Goal: Task Accomplishment & Management: Manage account settings

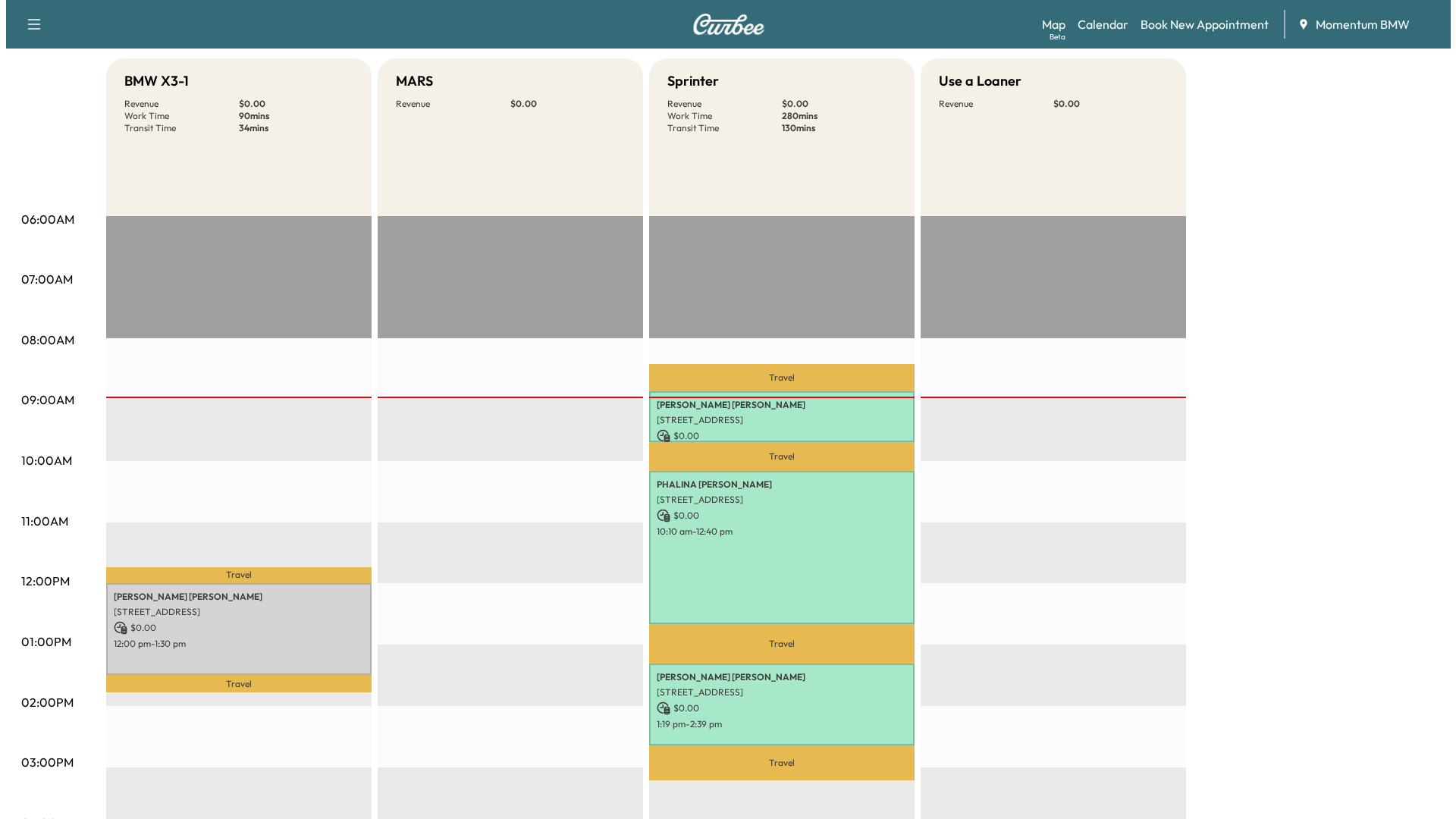
scroll to position [227, 0]
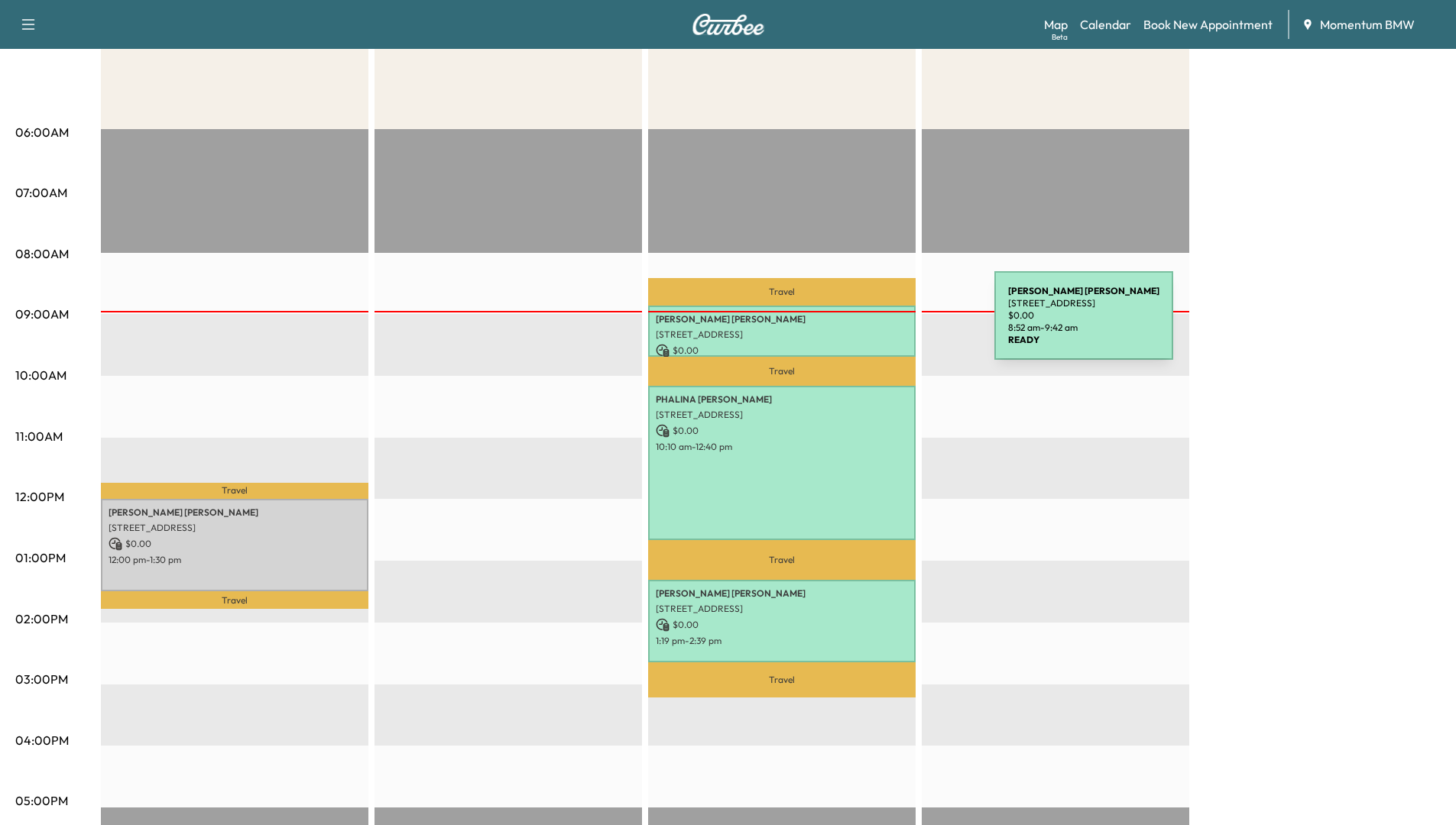
click at [879, 324] on div "[PERSON_NAME] [STREET_ADDRESS] $ 0.00 8:52 am - 9:42 am" at bounding box center [781, 331] width 268 height 51
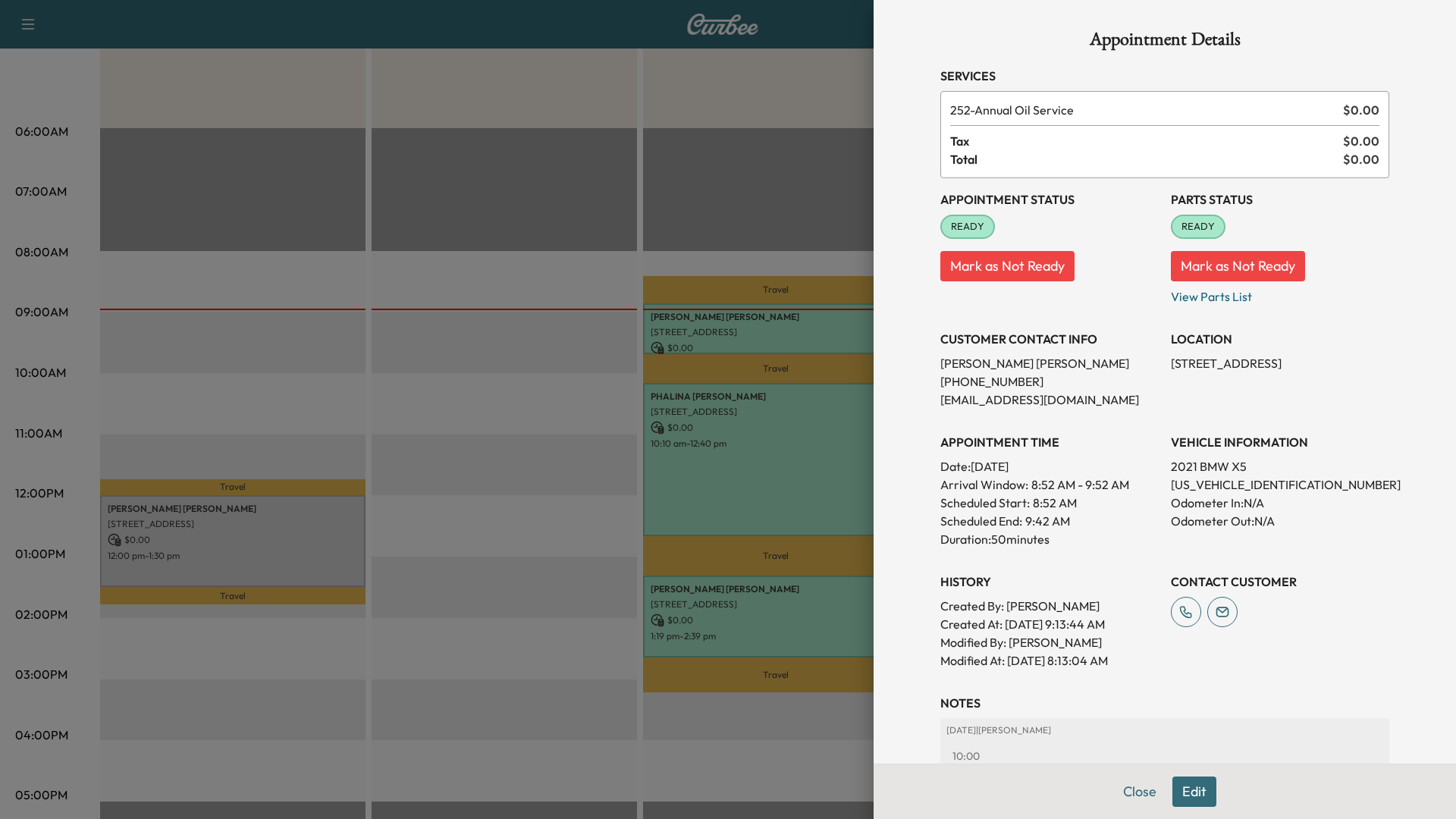
click at [1183, 792] on button "Edit" at bounding box center [1194, 791] width 44 height 30
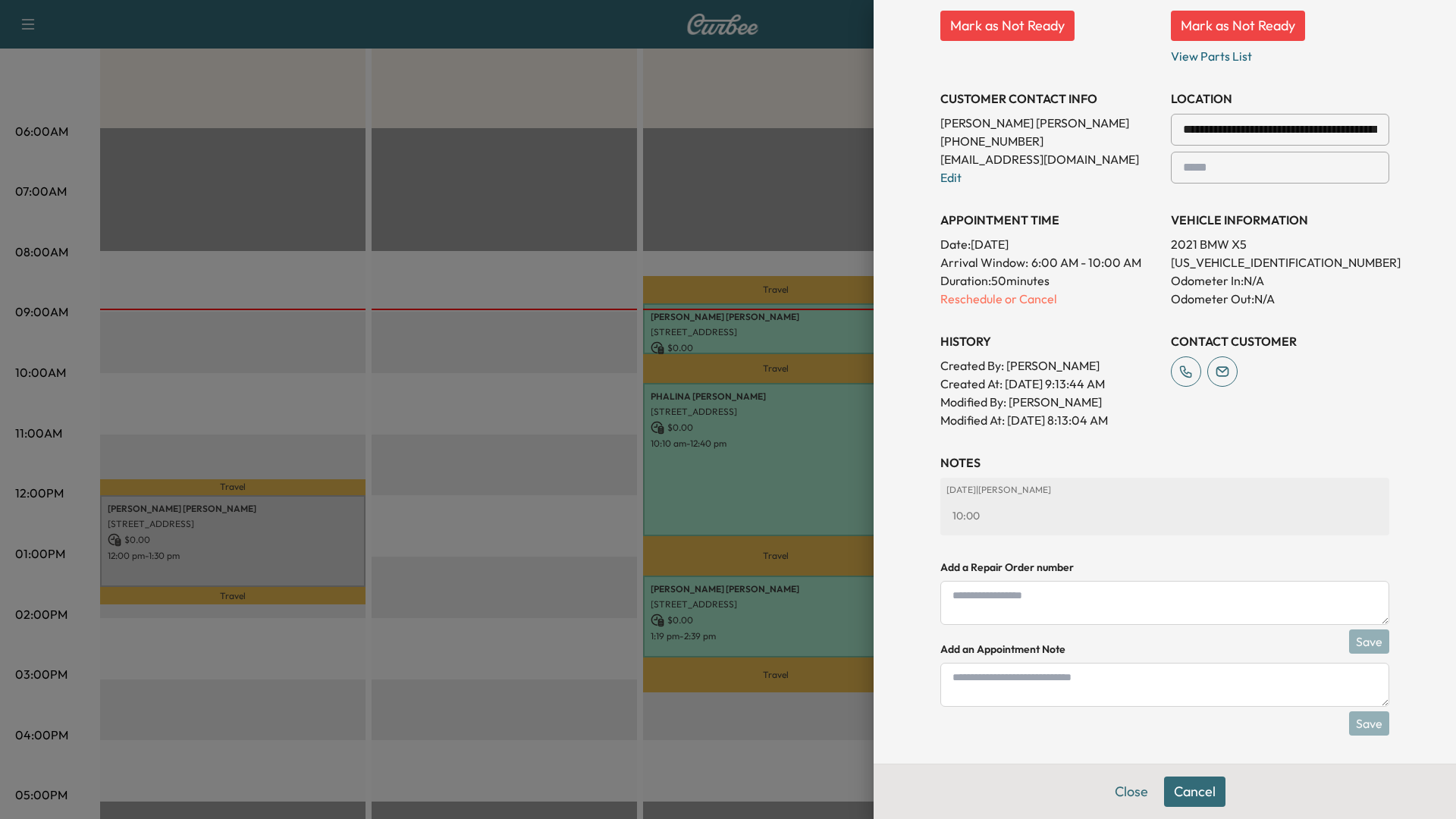
scroll to position [274, 0]
click at [944, 685] on textarea at bounding box center [1165, 682] width 449 height 44
type textarea "****"
click at [1349, 711] on button "Save" at bounding box center [1369, 721] width 40 height 24
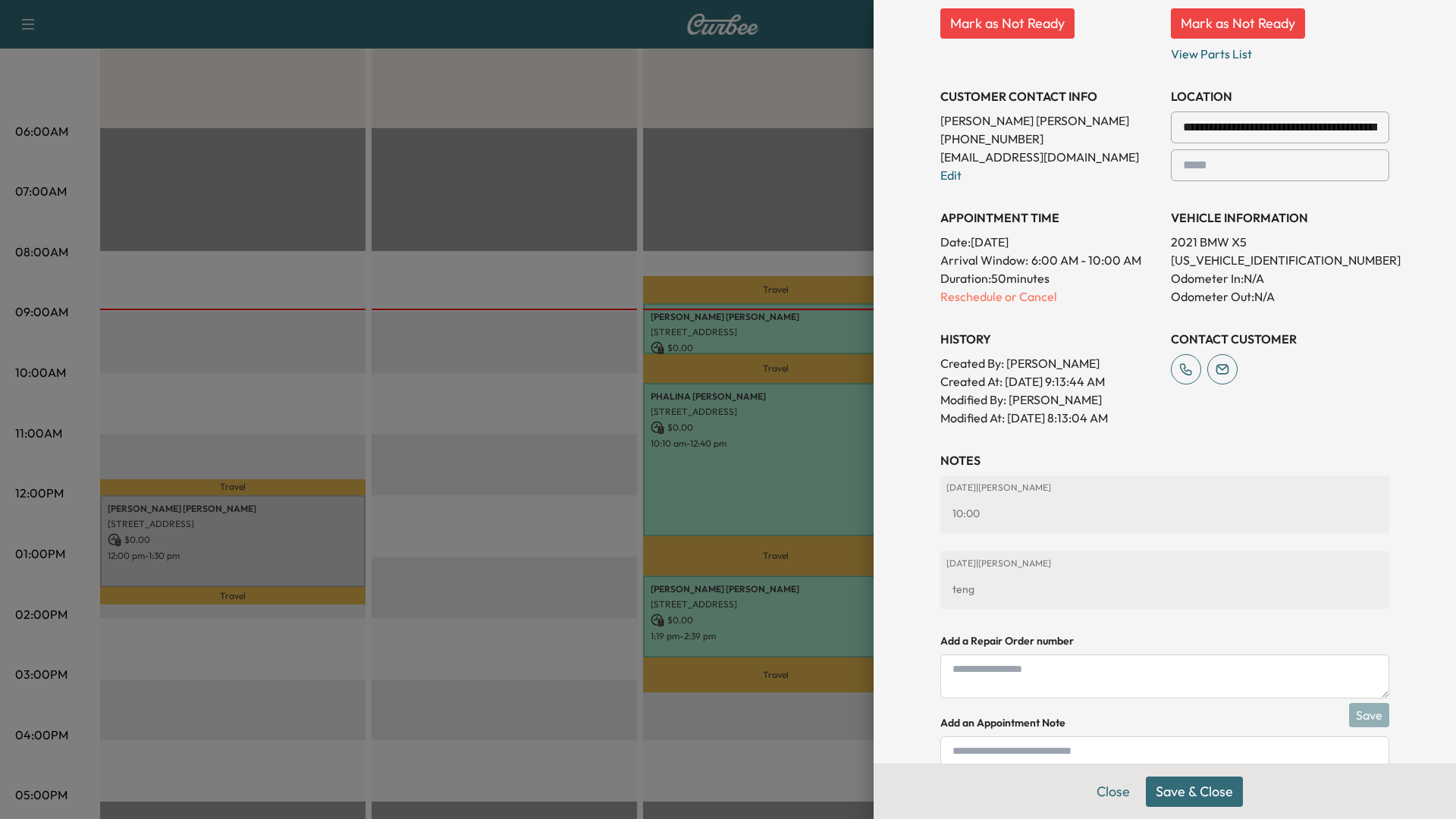
click at [1171, 787] on button "Save & Close" at bounding box center [1195, 791] width 97 height 30
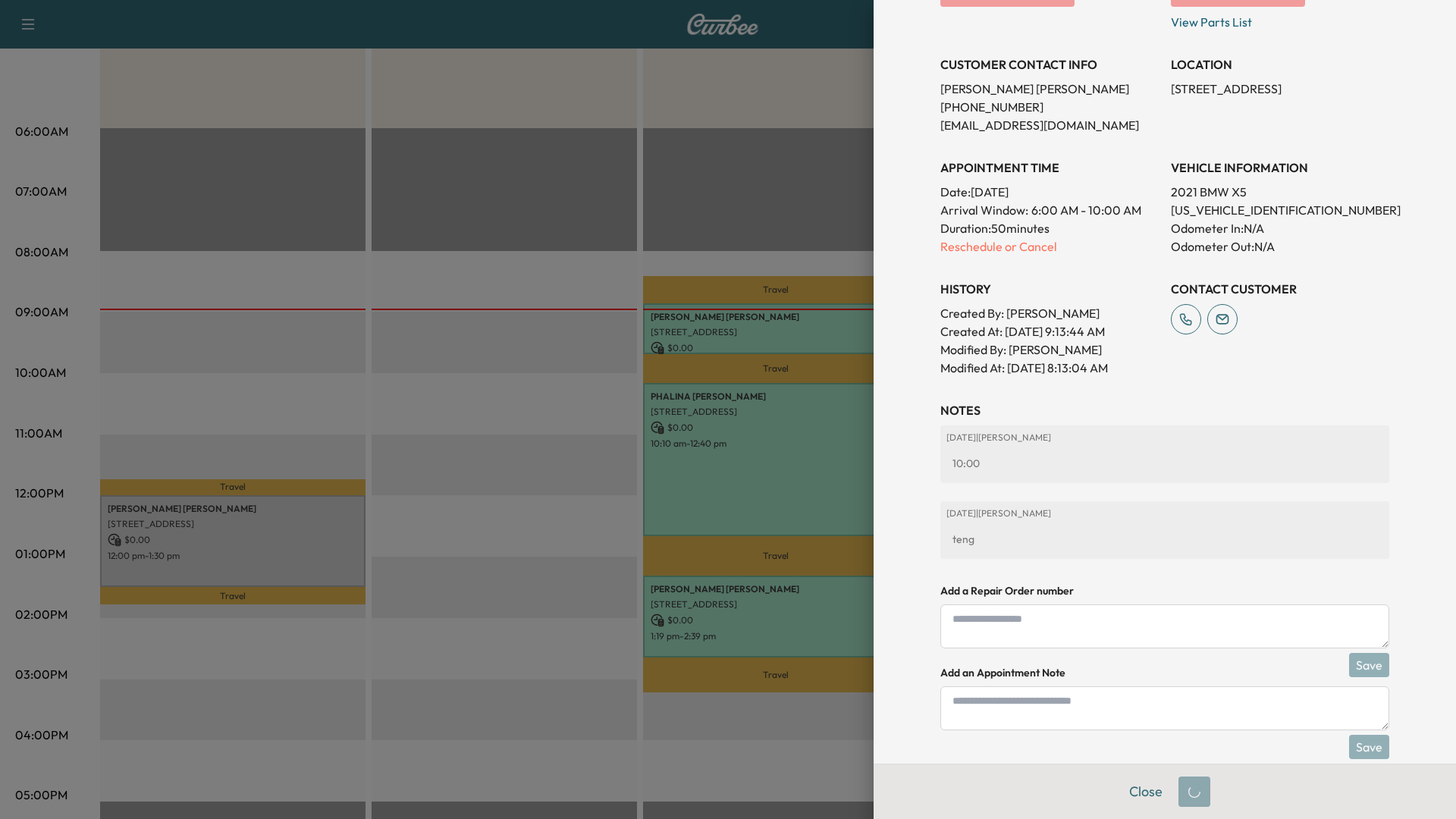
scroll to position [243, 0]
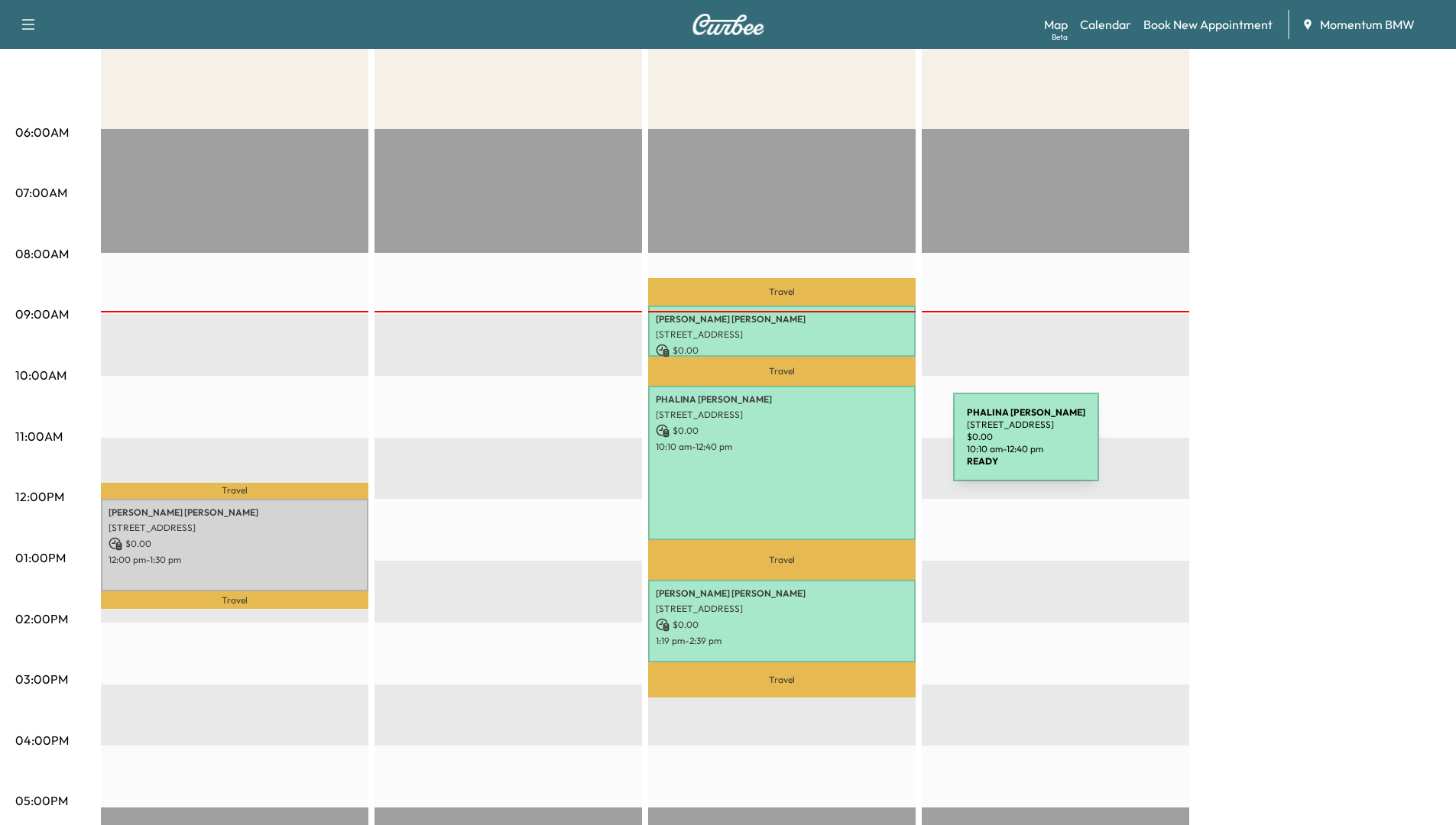
click at [839, 446] on p "10:10 am - 12:40 pm" at bounding box center [781, 447] width 252 height 12
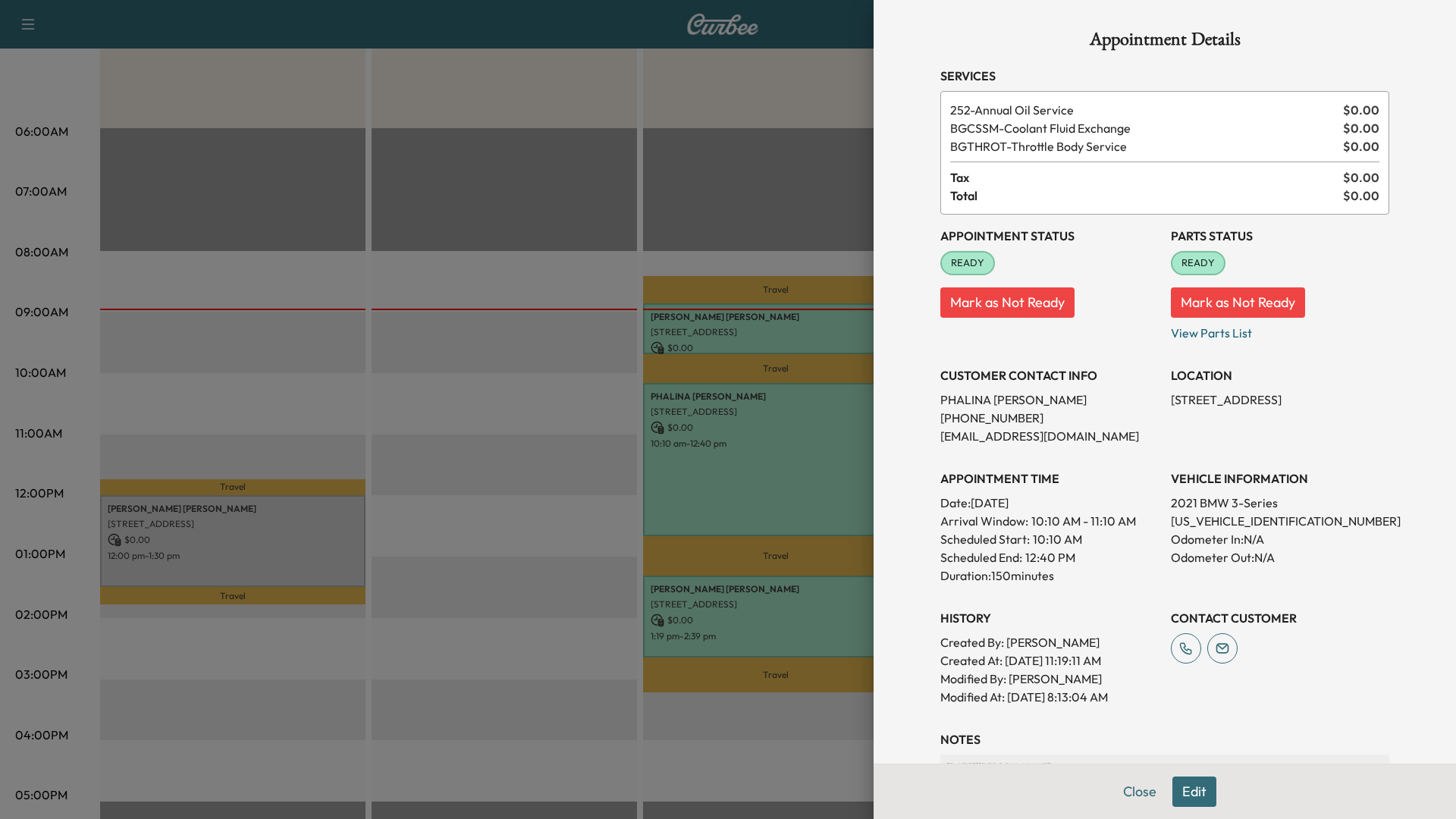
click at [1182, 786] on button "Edit" at bounding box center [1194, 791] width 44 height 30
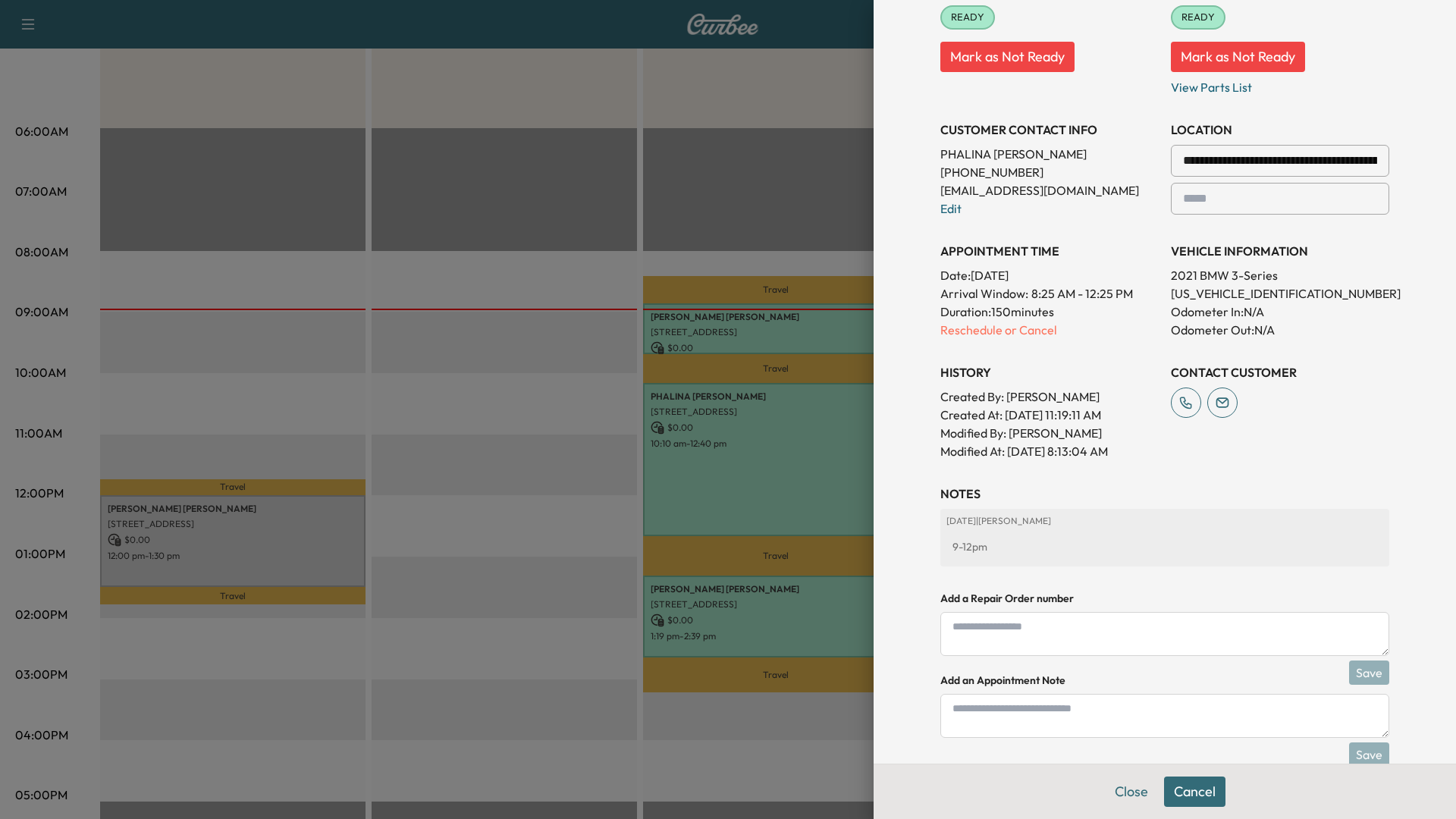
scroll to position [311, 0]
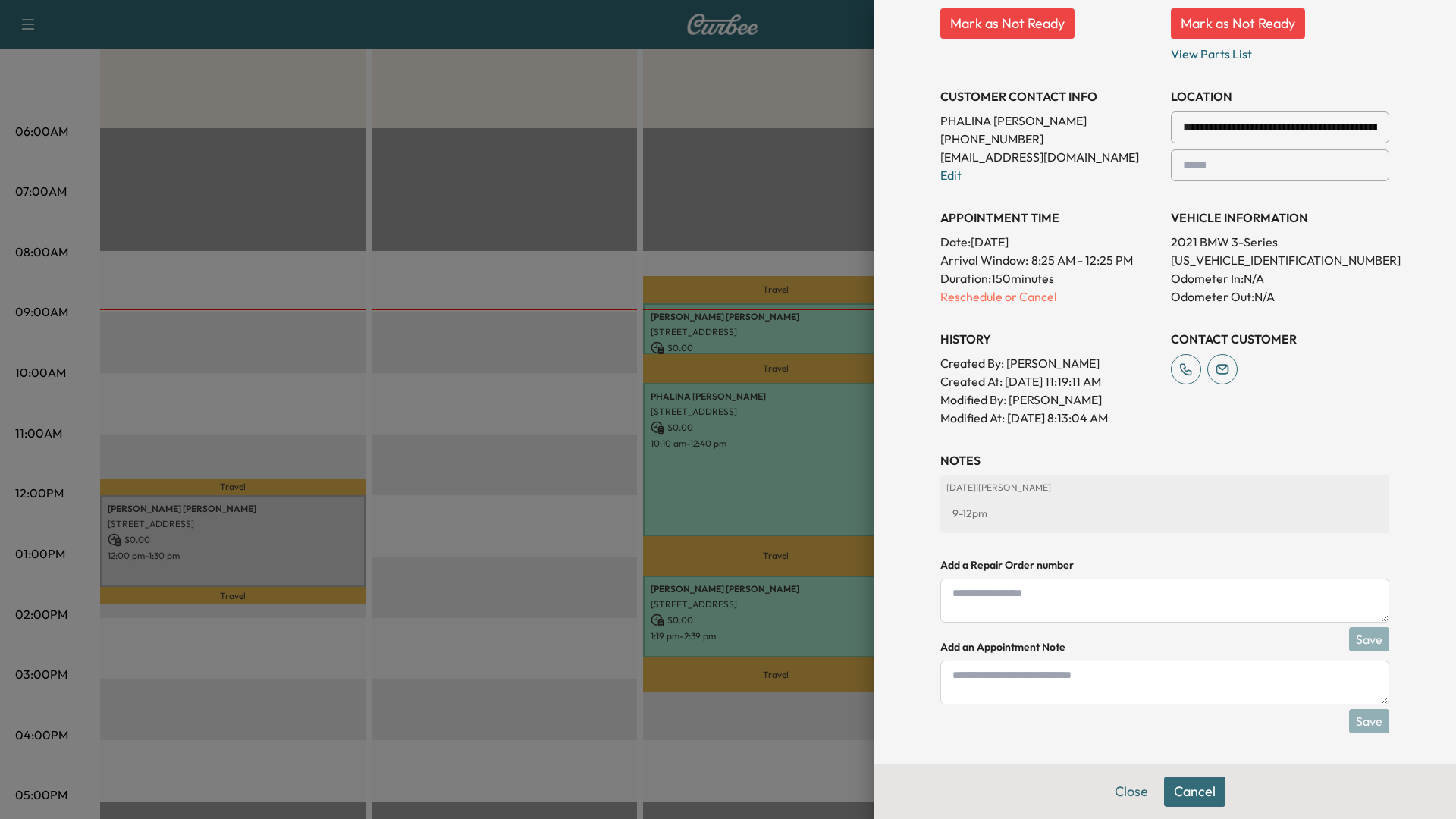
click at [986, 682] on textarea at bounding box center [1165, 682] width 449 height 44
type textarea "****"
click at [1367, 720] on button "Save" at bounding box center [1369, 721] width 40 height 24
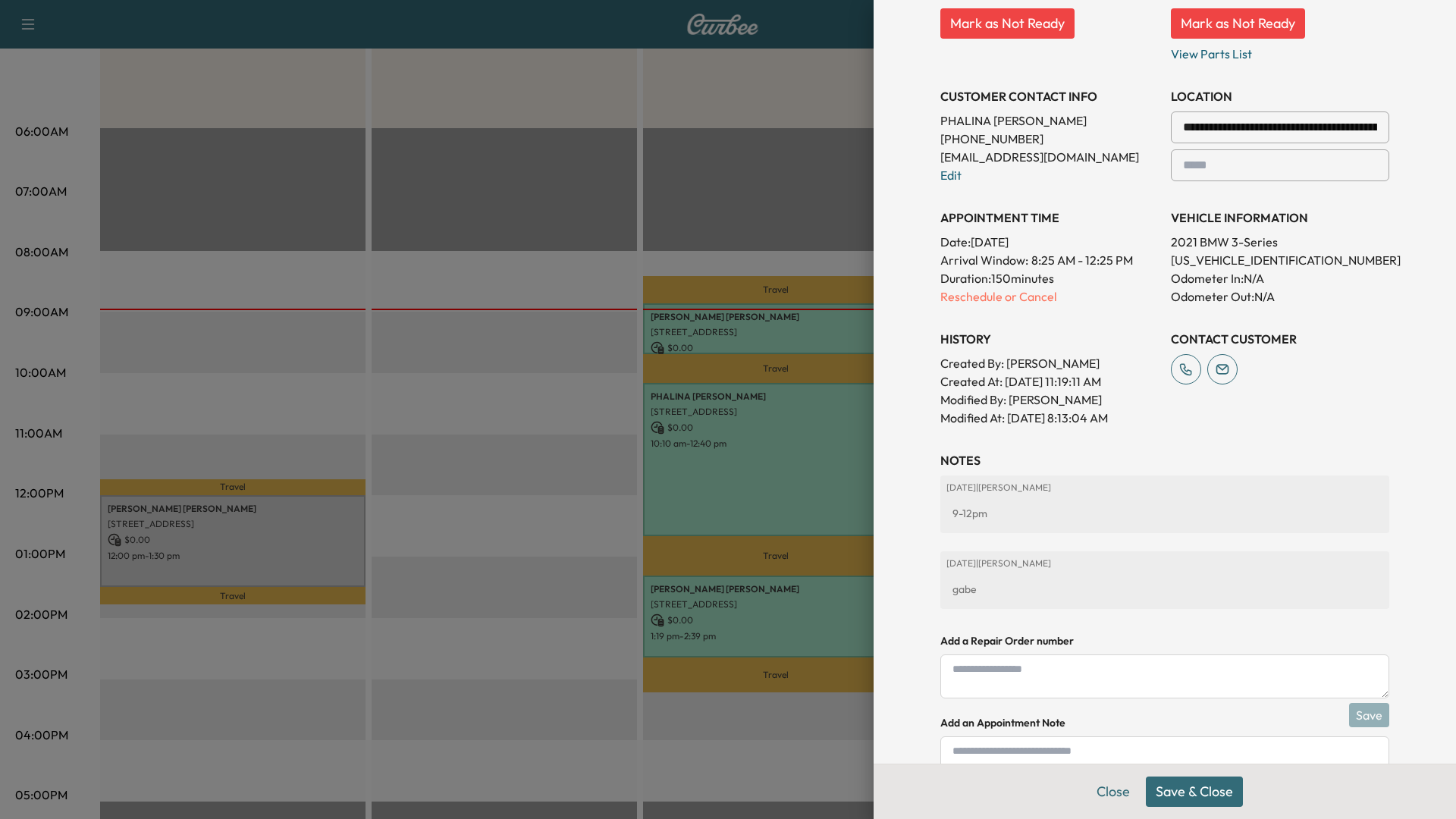
click at [1188, 791] on button "Save & Close" at bounding box center [1195, 791] width 97 height 30
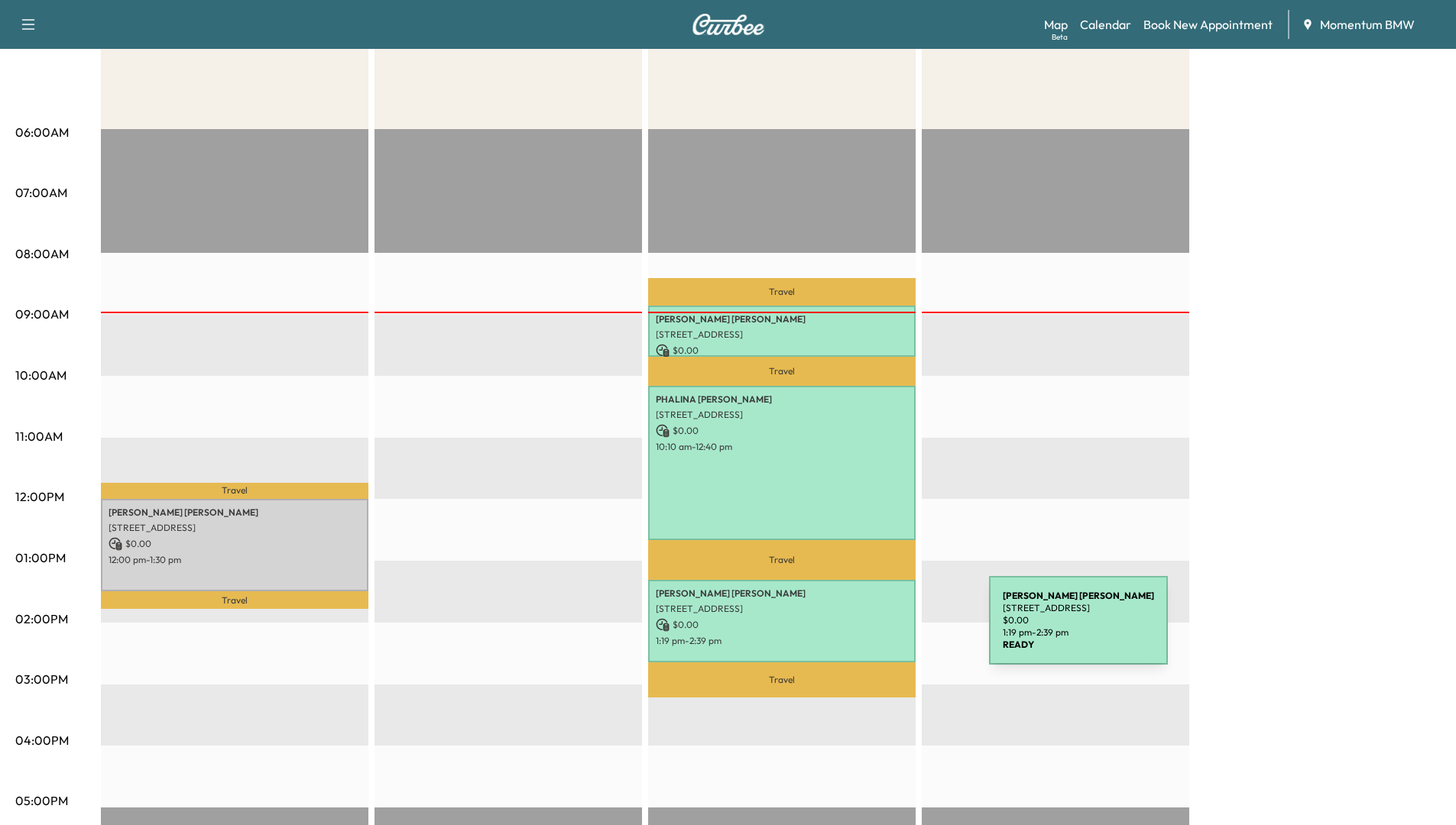
click at [874, 629] on div "[PERSON_NAME] [STREET_ADDRESS] $ 0.00 1:19 pm - 2:39 pm" at bounding box center [781, 620] width 268 height 82
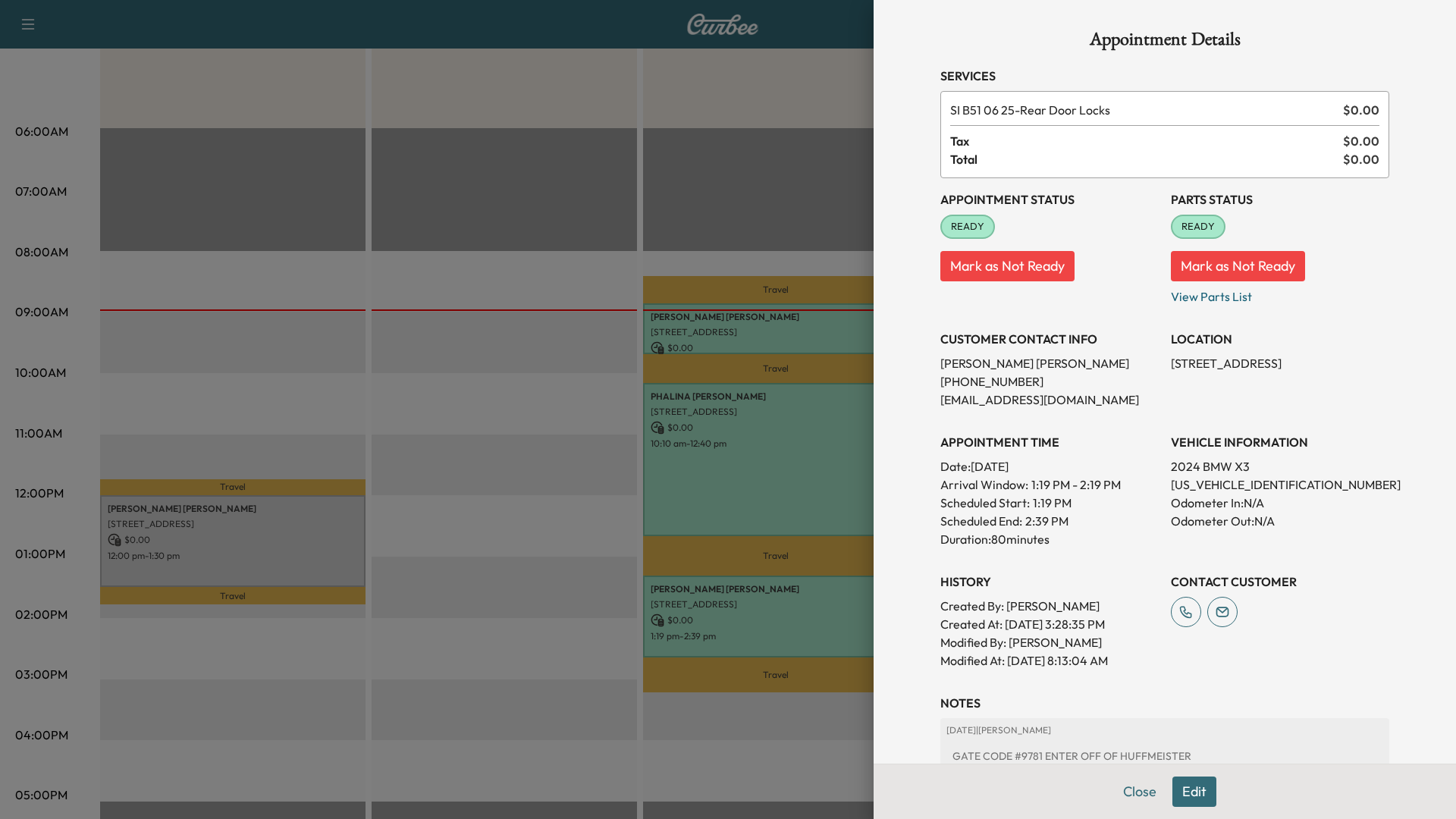
click at [1184, 784] on button "Edit" at bounding box center [1194, 791] width 44 height 30
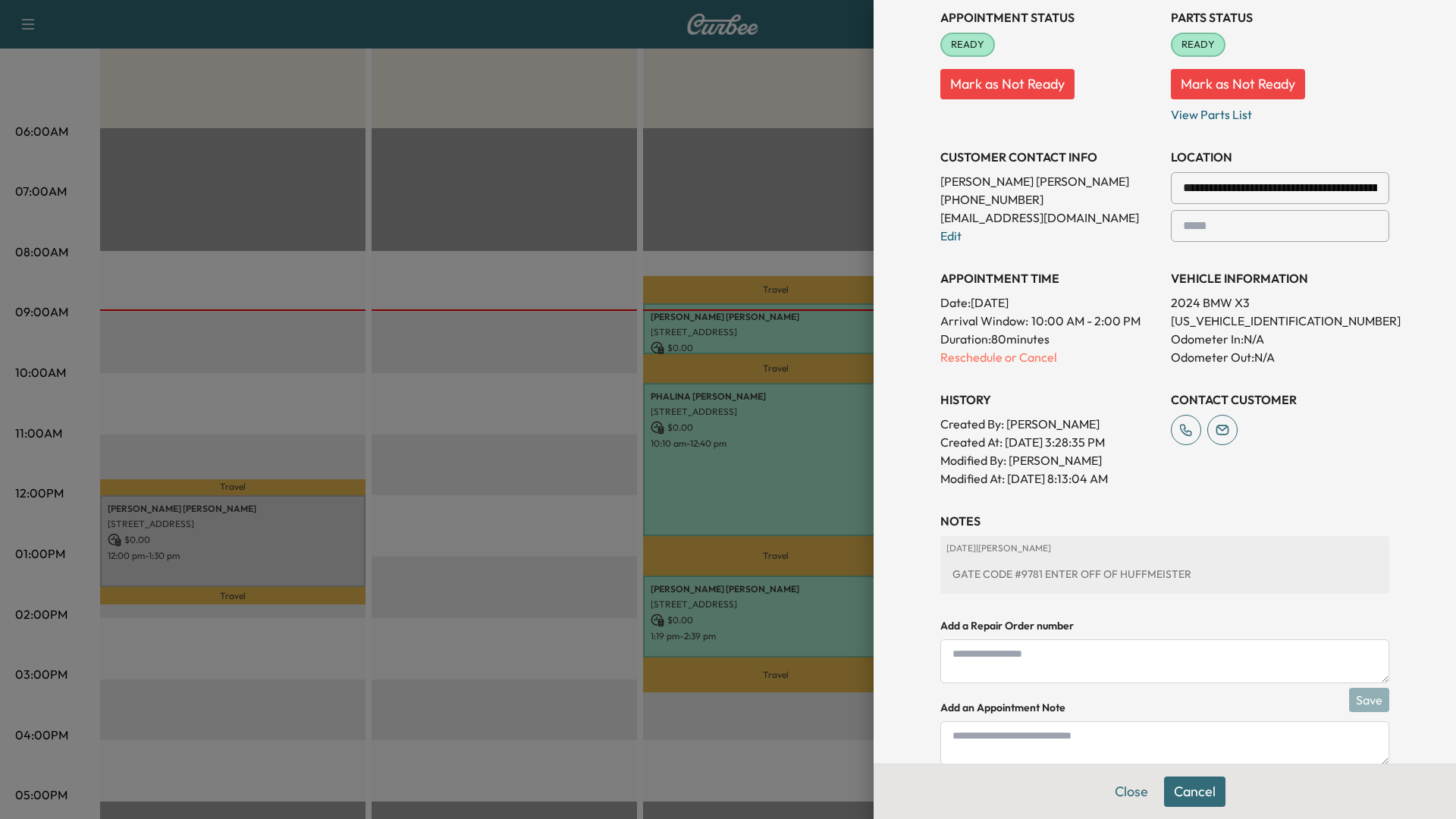
scroll to position [274, 0]
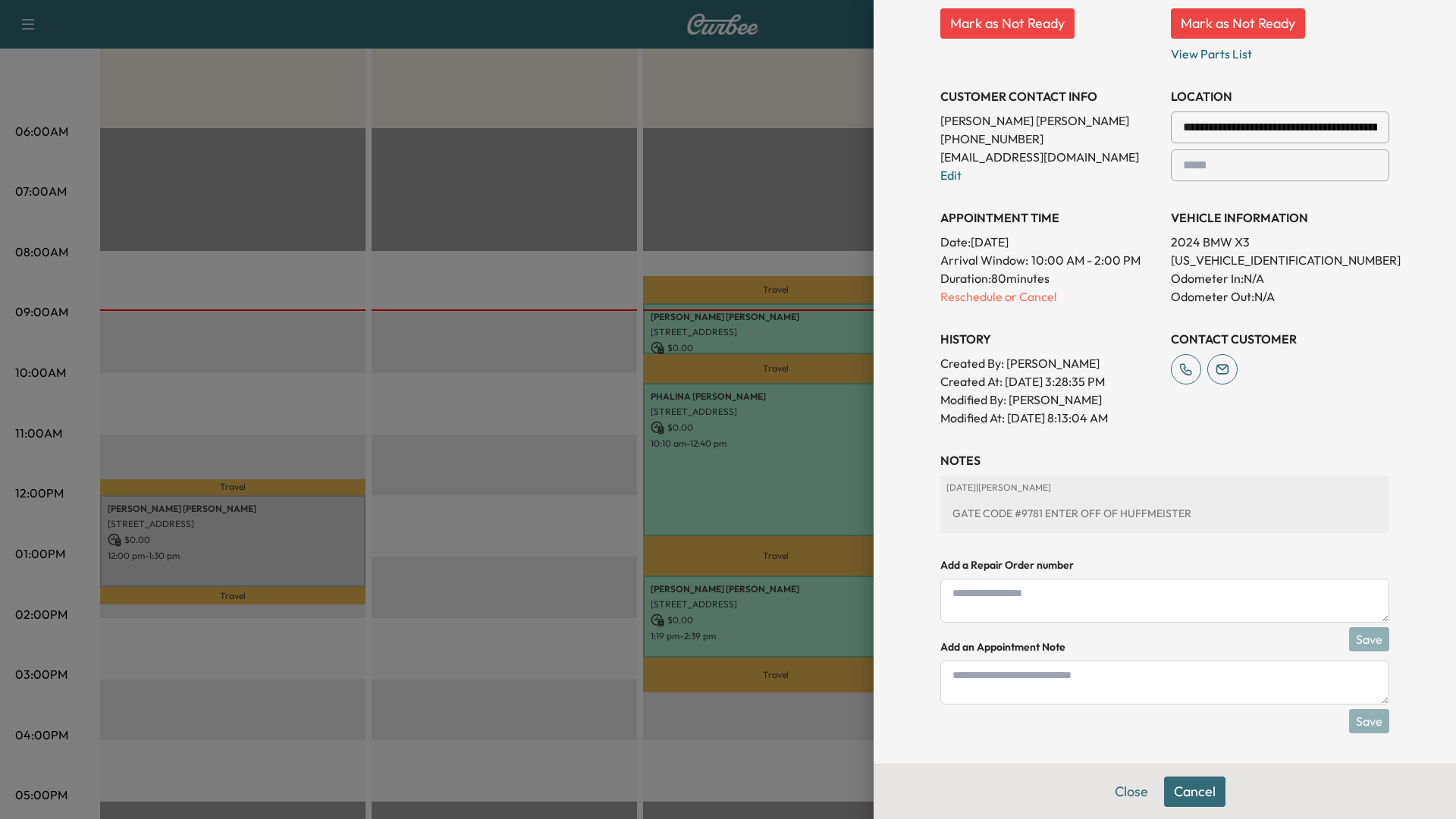
click at [1008, 689] on textarea at bounding box center [1165, 682] width 449 height 44
type textarea "****"
click at [1362, 717] on button "Save" at bounding box center [1369, 721] width 40 height 24
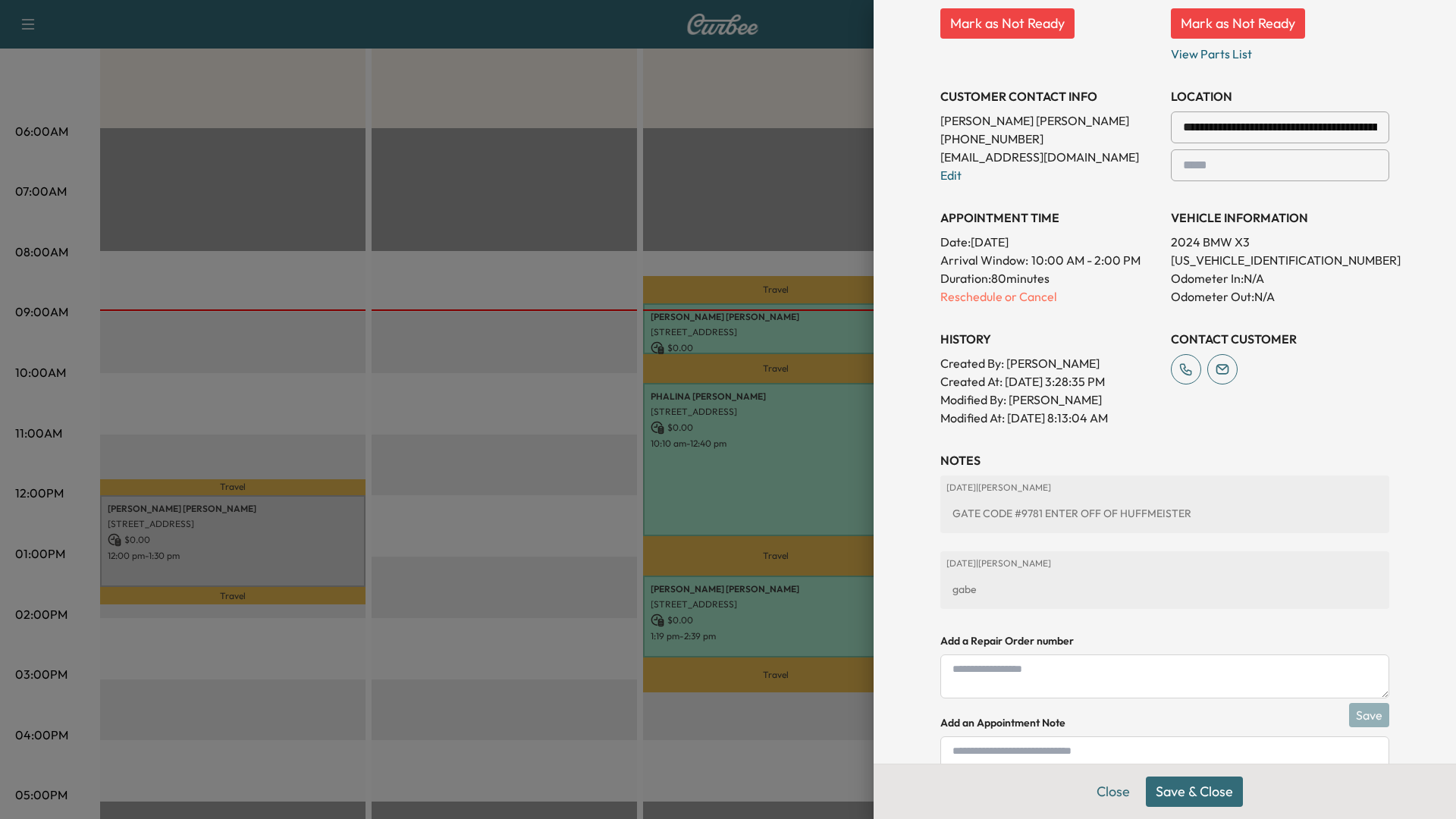
click at [1179, 800] on button "Save & Close" at bounding box center [1195, 791] width 97 height 30
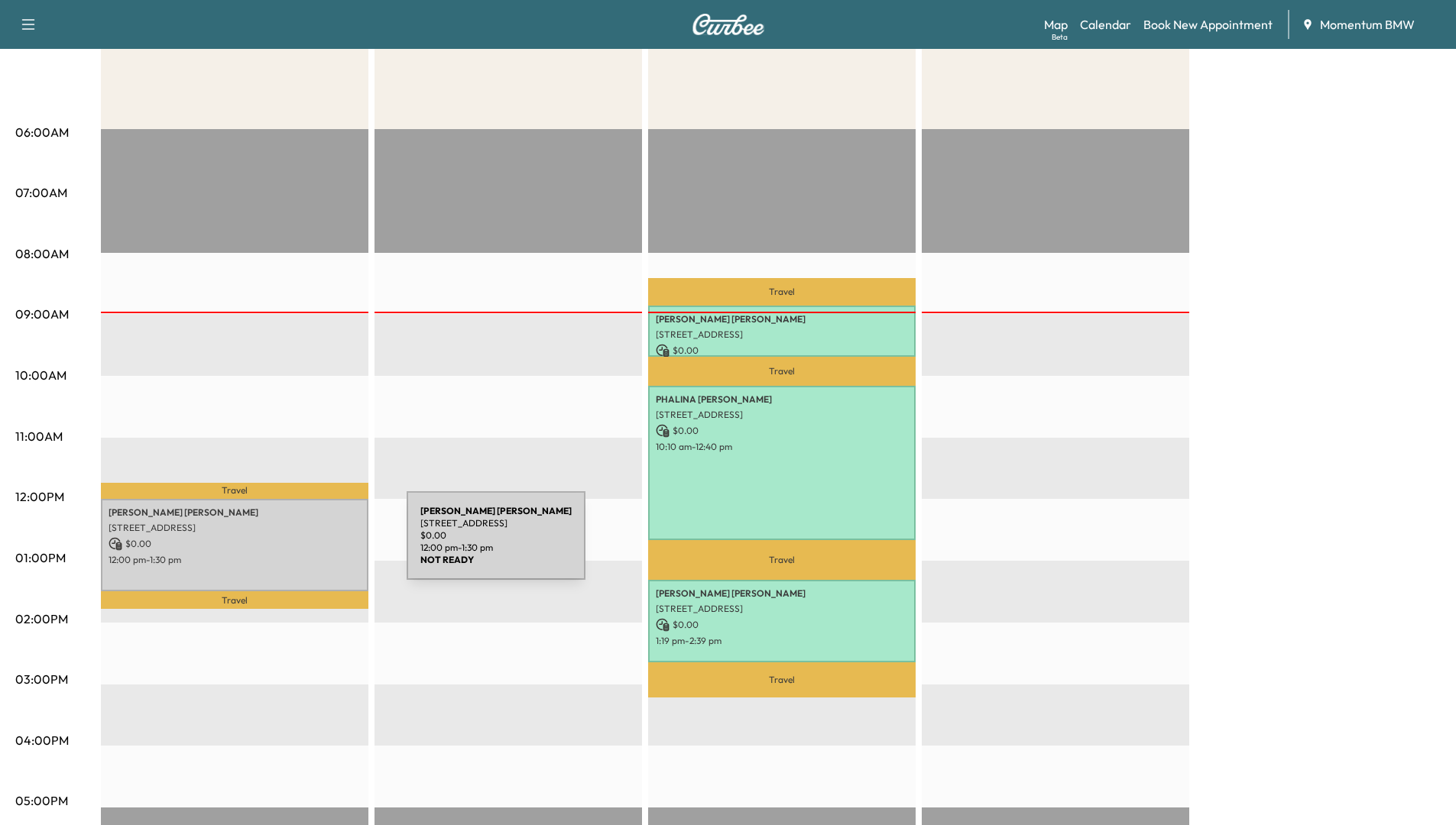
click at [293, 544] on p "$ 0.00" at bounding box center [234, 544] width 252 height 14
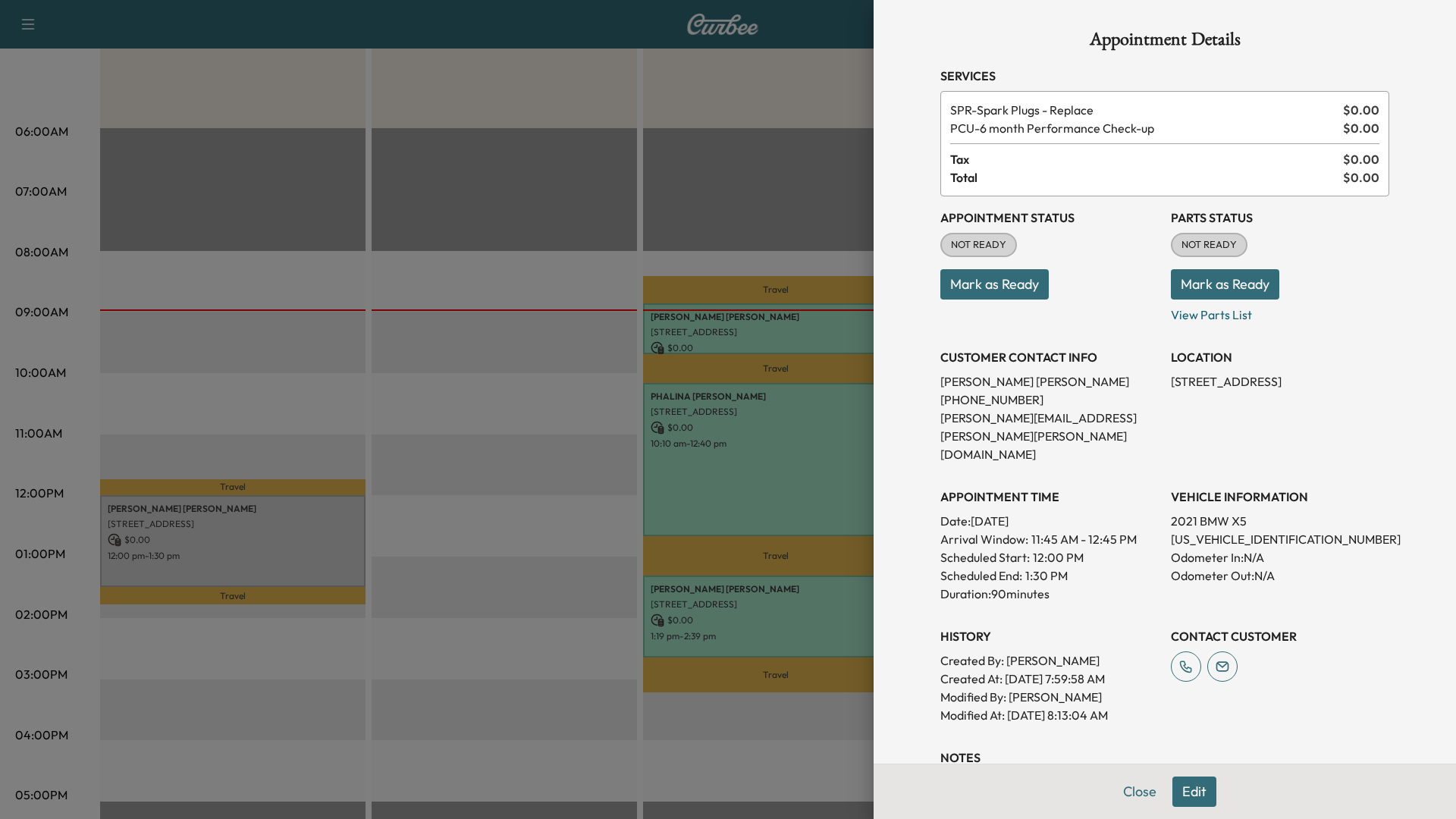
click at [993, 281] on button "Mark as Ready" at bounding box center [995, 284] width 108 height 30
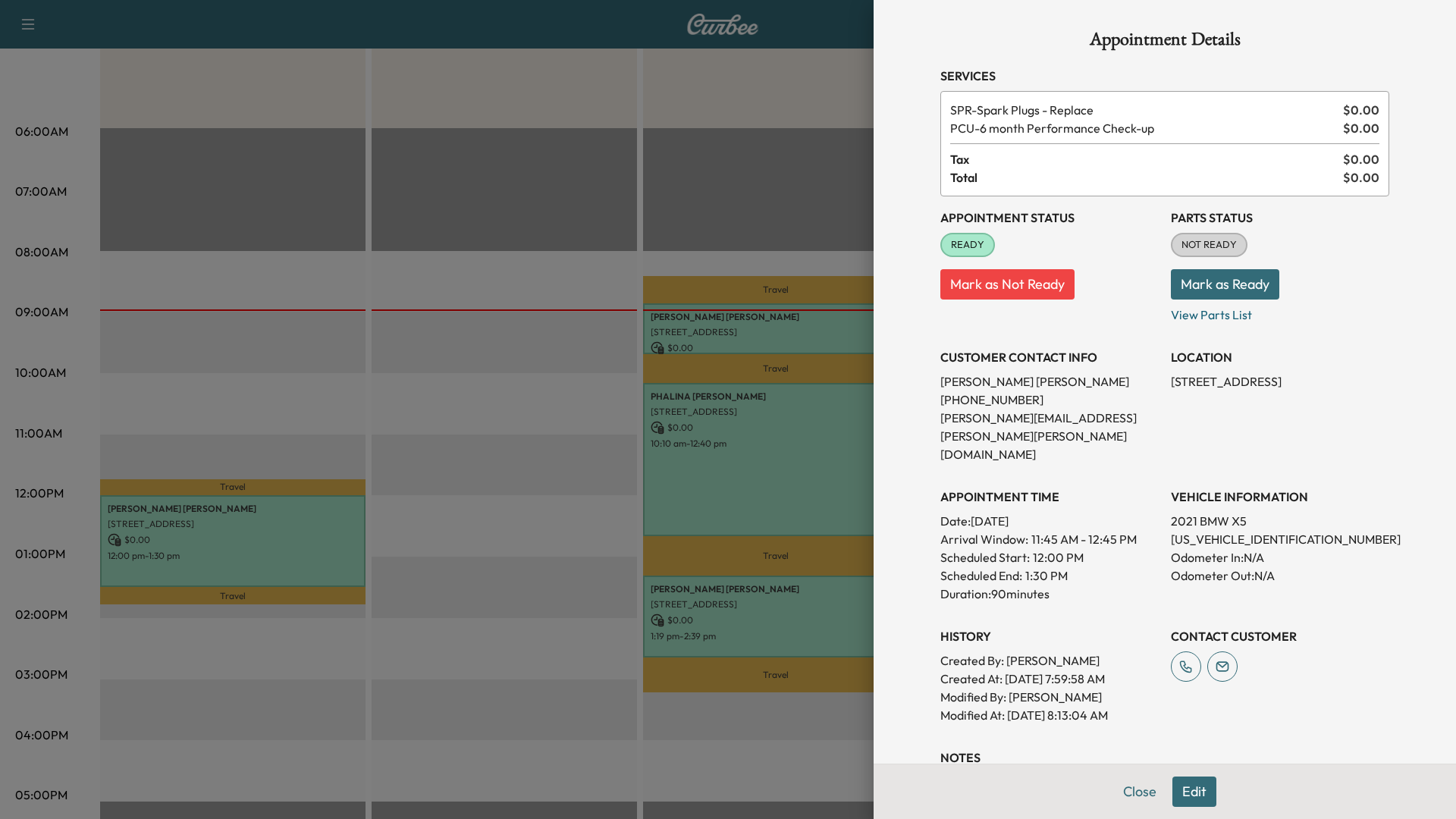
click at [1188, 791] on button "Edit" at bounding box center [1194, 791] width 44 height 30
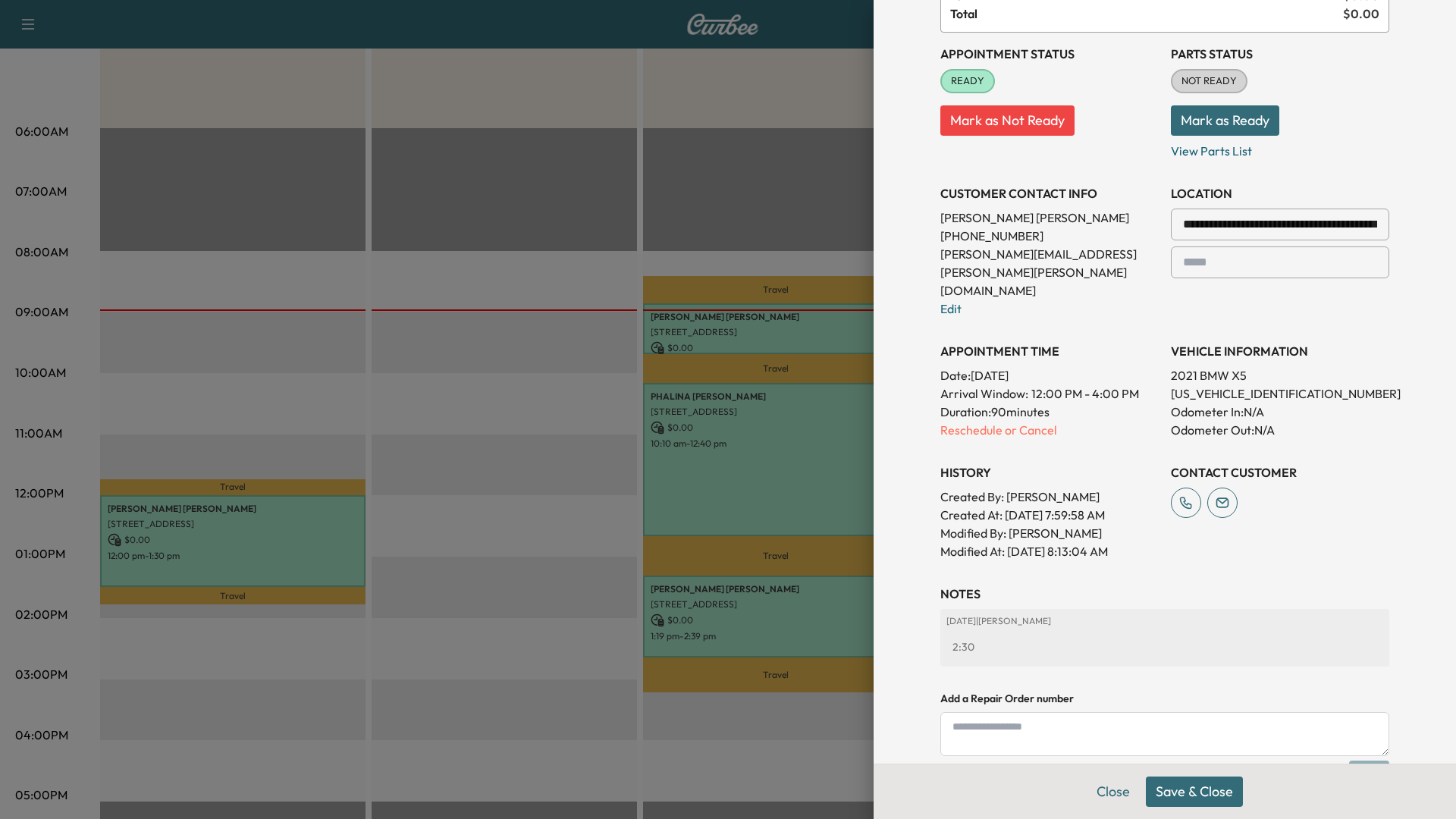
scroll to position [293, 0]
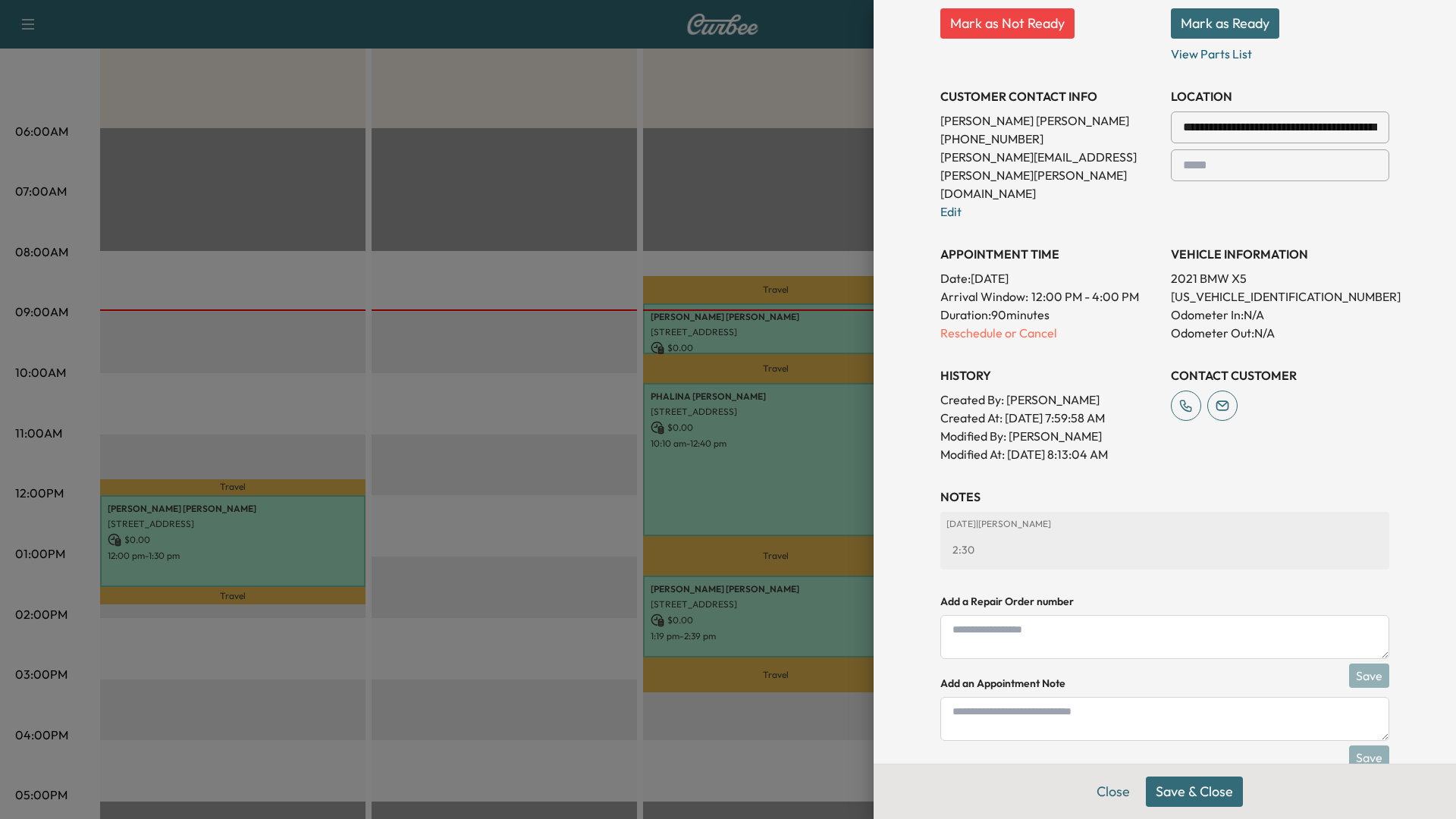
click at [954, 697] on textarea at bounding box center [1165, 719] width 449 height 44
type textarea "****"
click at [1355, 745] on button "Save" at bounding box center [1369, 757] width 40 height 24
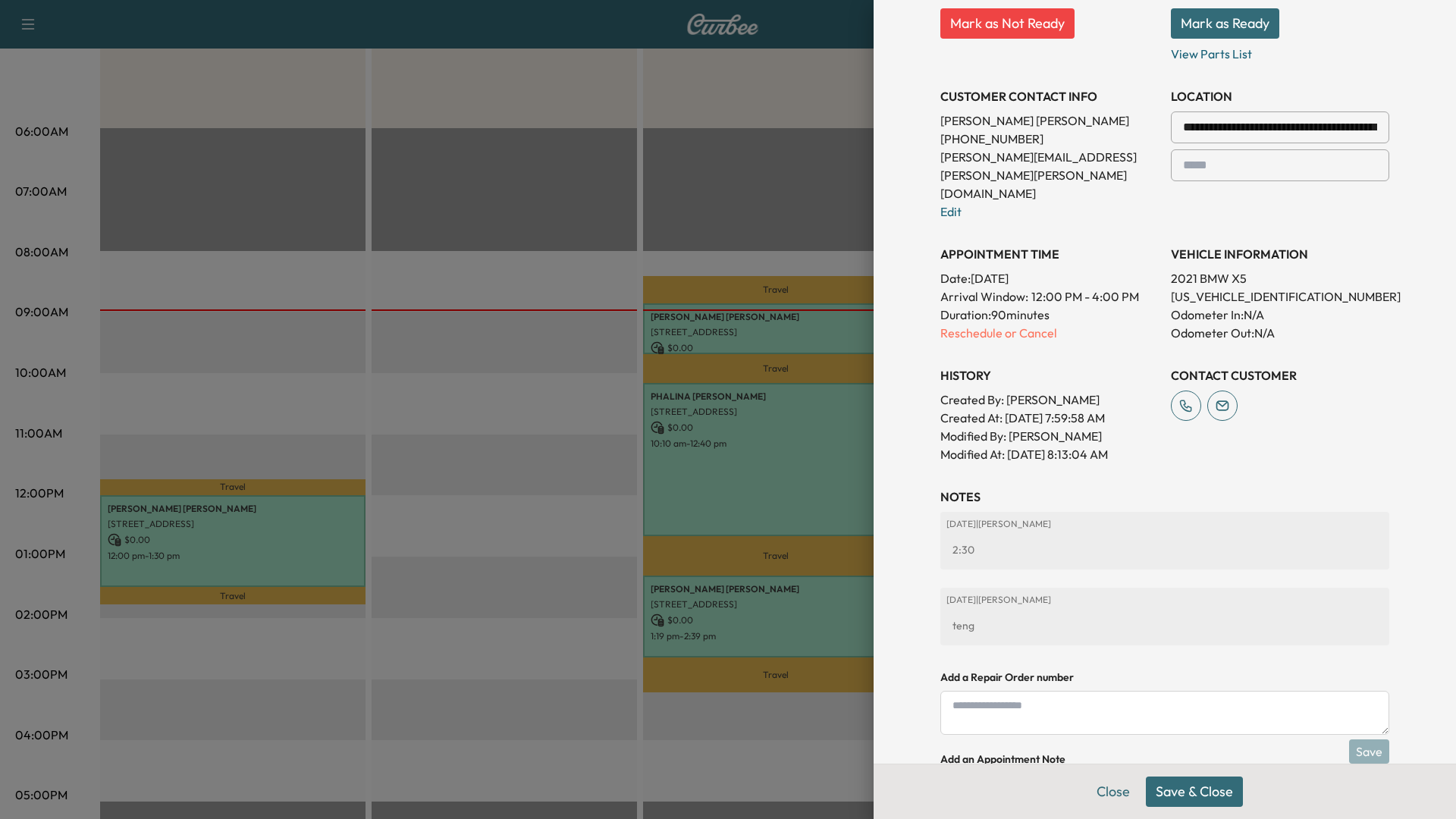
click at [1184, 789] on button "Save & Close" at bounding box center [1195, 791] width 97 height 30
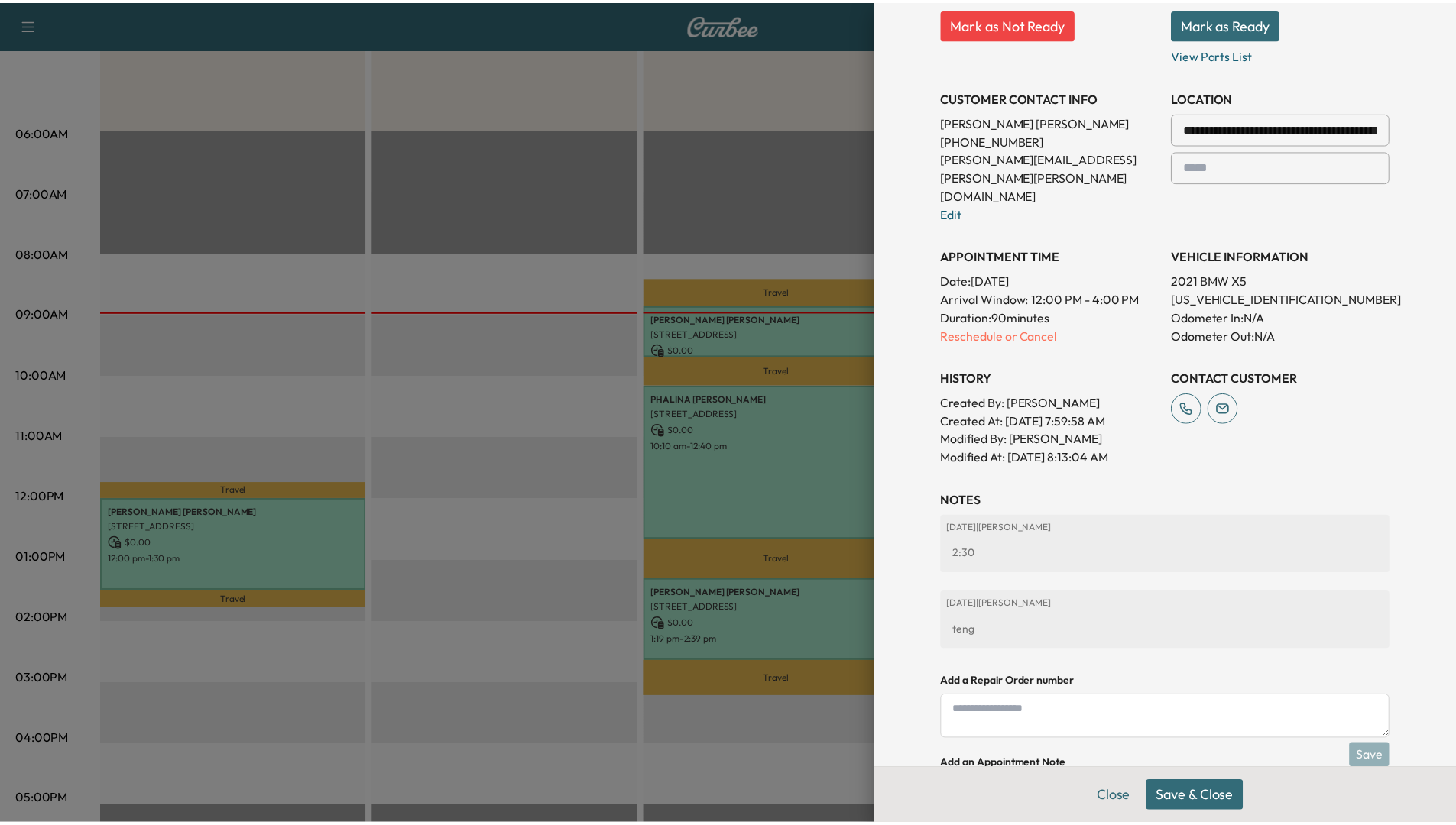
scroll to position [262, 0]
